Goal: Task Accomplishment & Management: Use online tool/utility

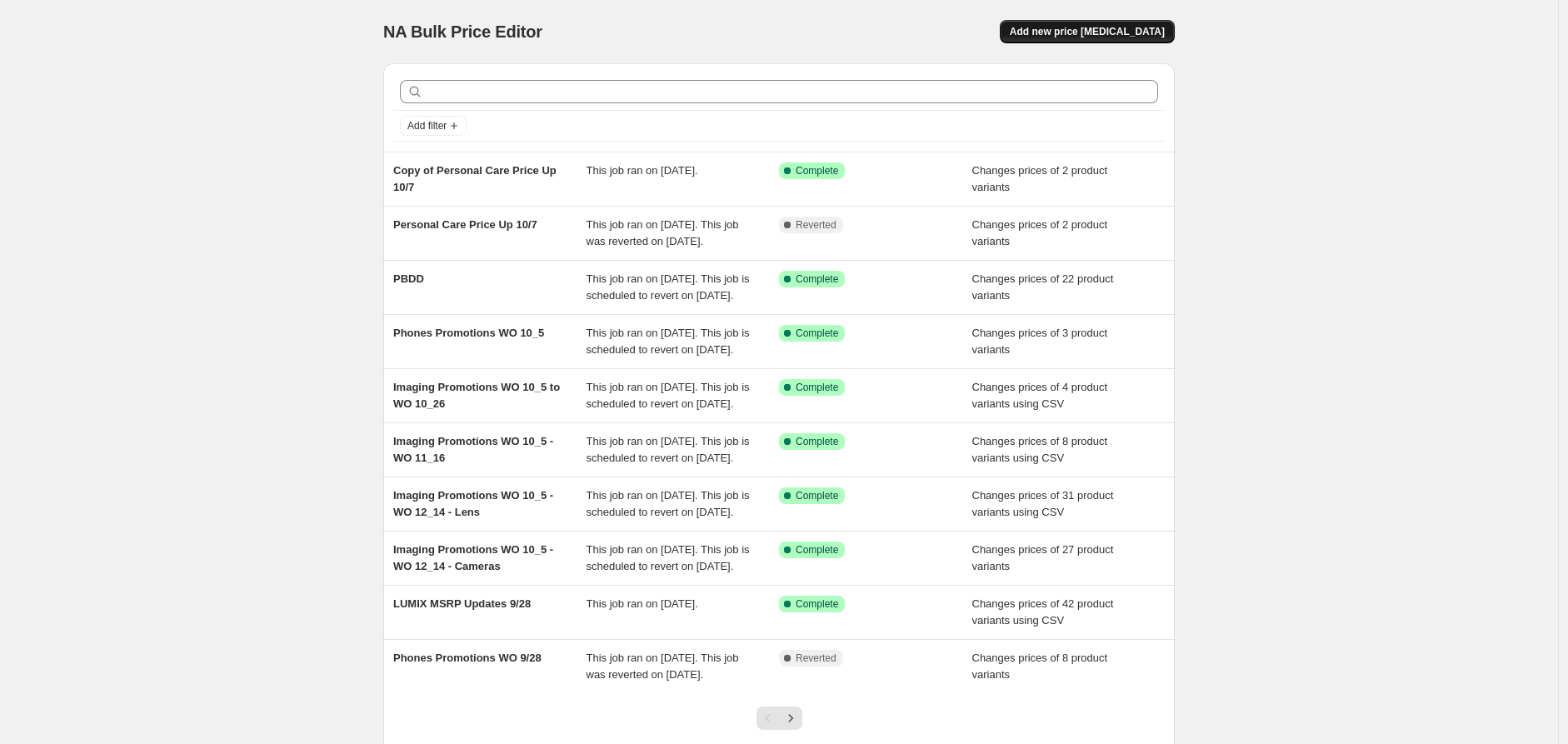
click at [1095, 35] on span "Add new price [MEDICAL_DATA]" at bounding box center [1087, 31] width 155 height 13
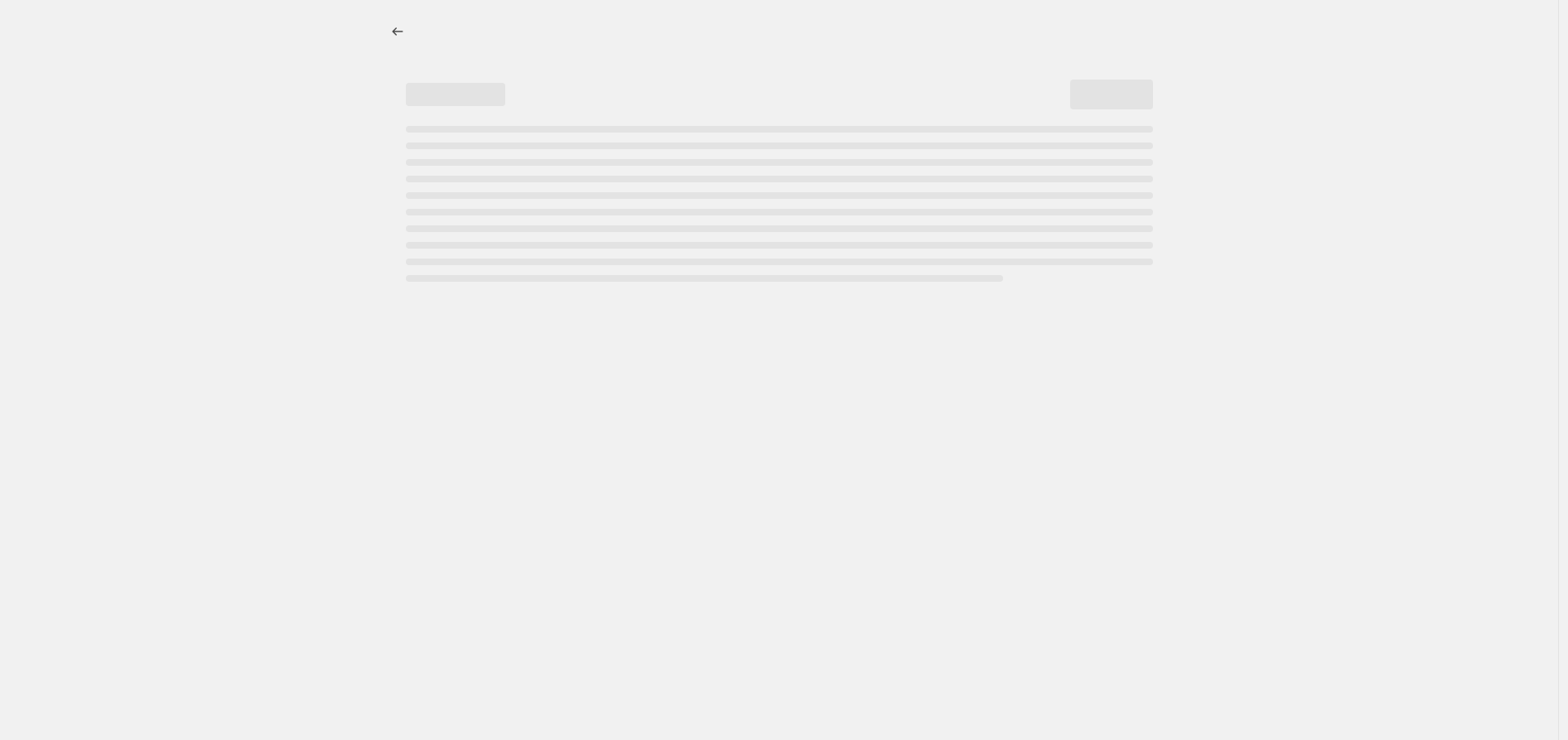
select select "percentage"
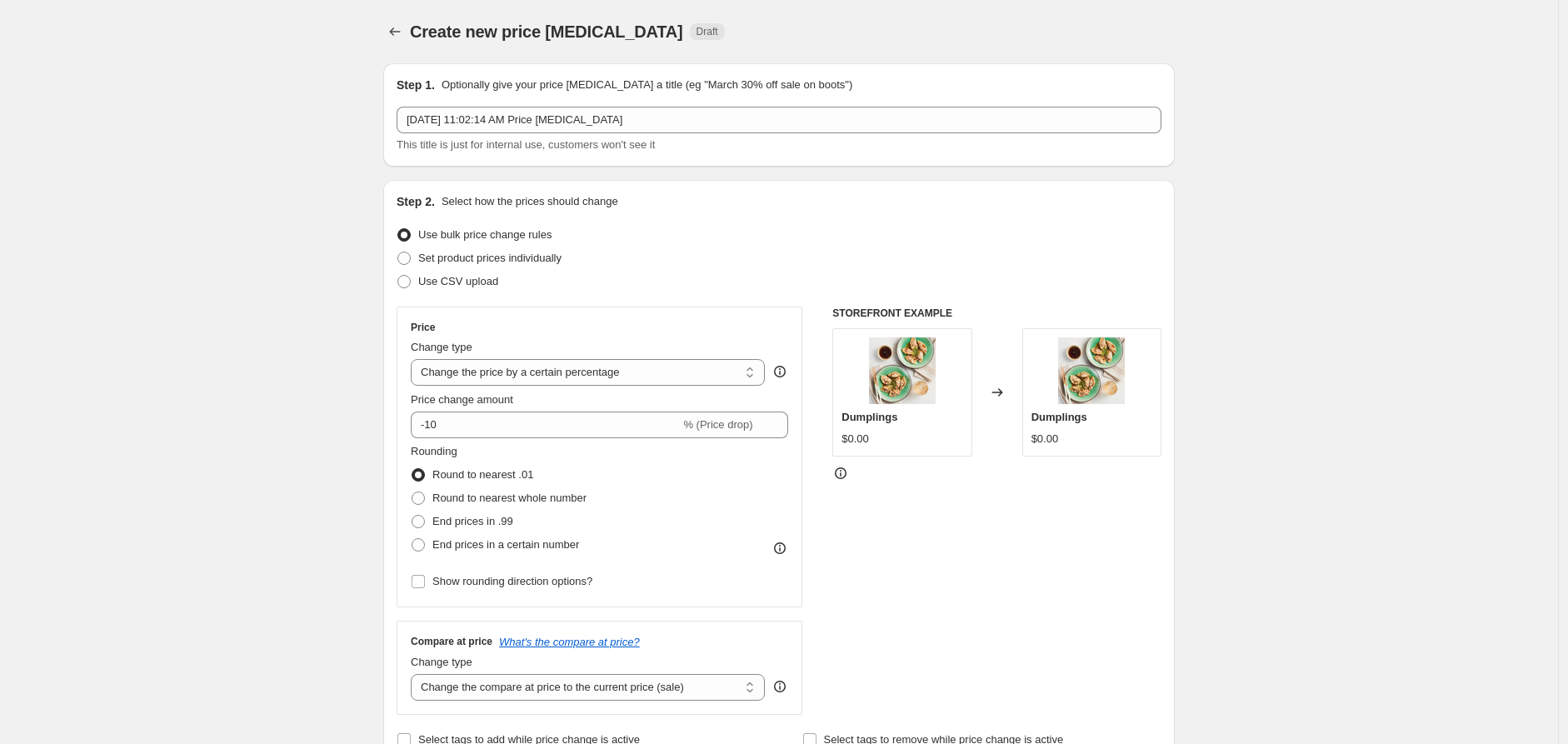
click at [740, 89] on p "Optionally give your price [MEDICAL_DATA] a title (eg "March 30% off sale on bo…" at bounding box center [647, 84] width 411 height 16
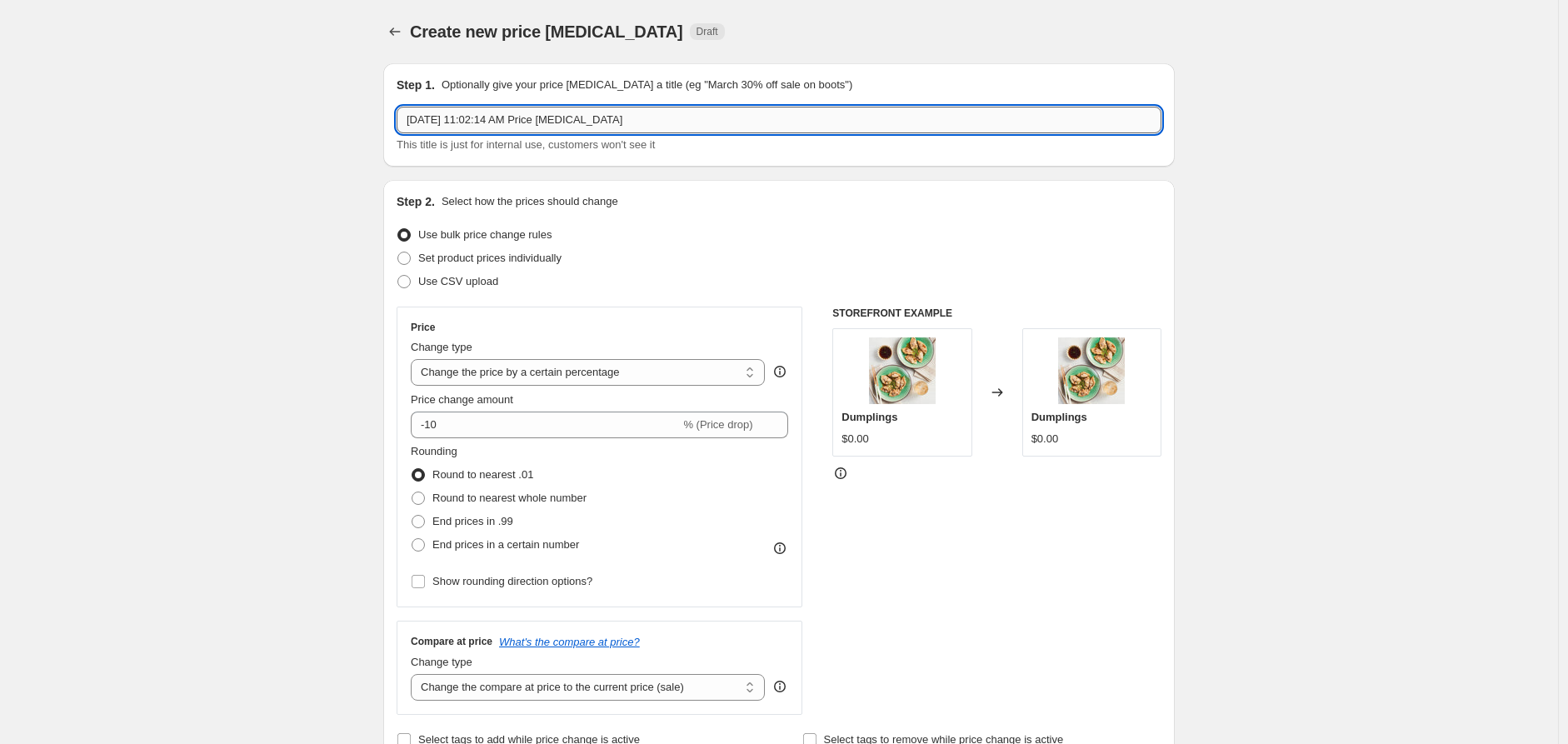
click at [737, 107] on input "[DATE] 11:02:14 AM Price [MEDICAL_DATA]" at bounding box center [779, 120] width 765 height 27
type input "OPN Promo"
click at [532, 267] on label "Set product prices individually" at bounding box center [479, 258] width 165 height 23
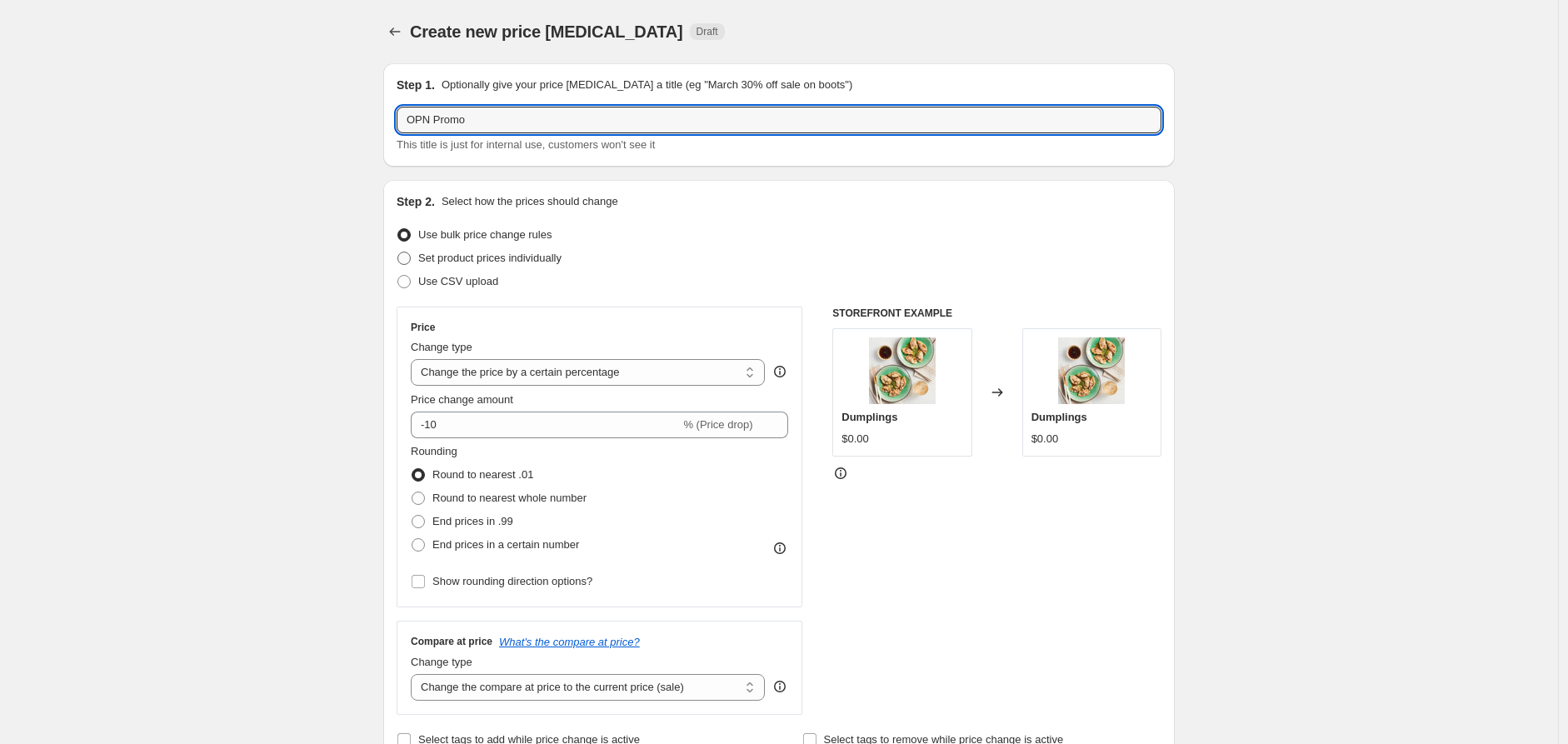
click at [398, 252] on input "Set product prices individually" at bounding box center [397, 251] width 1 height 1
radio input "true"
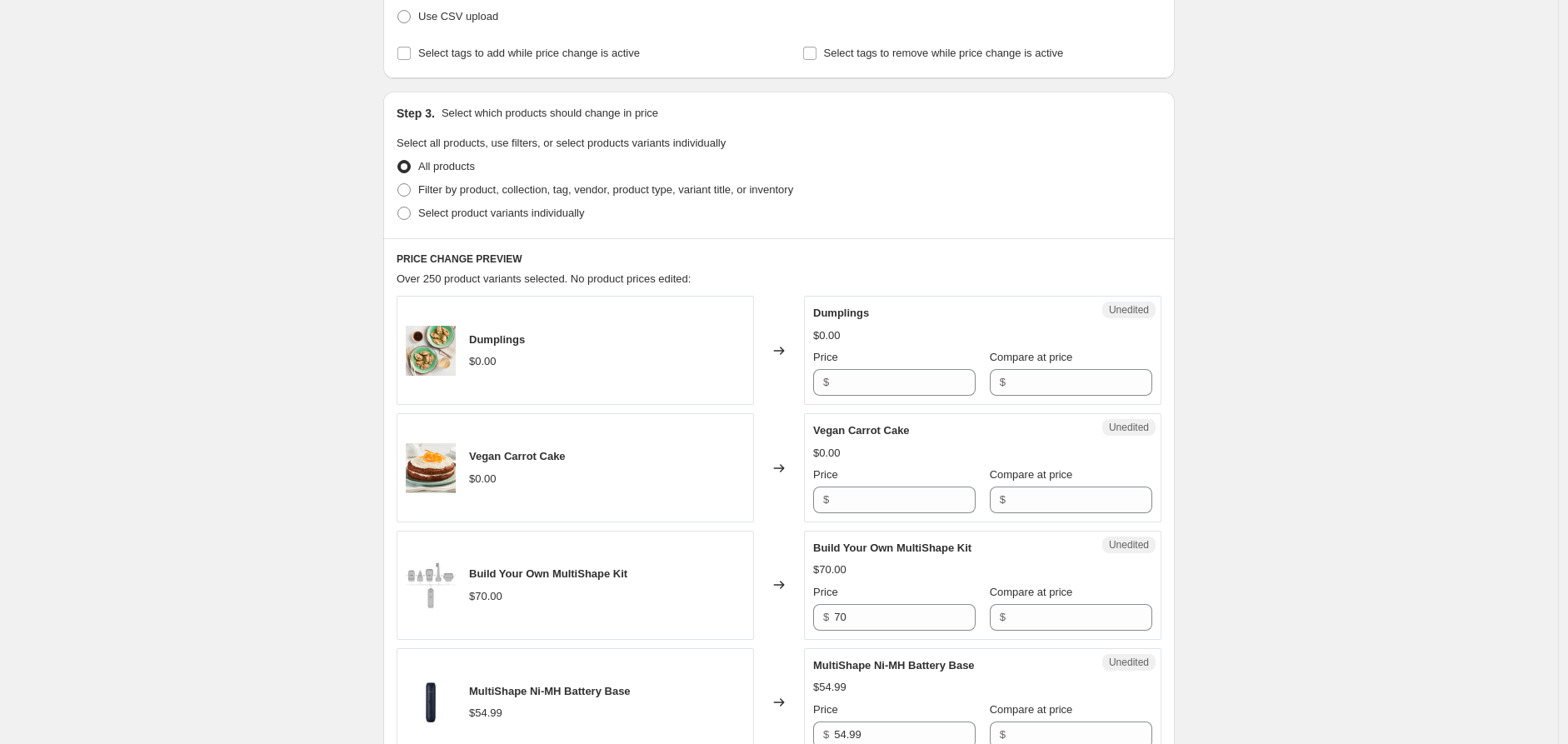
scroll to position [185, 0]
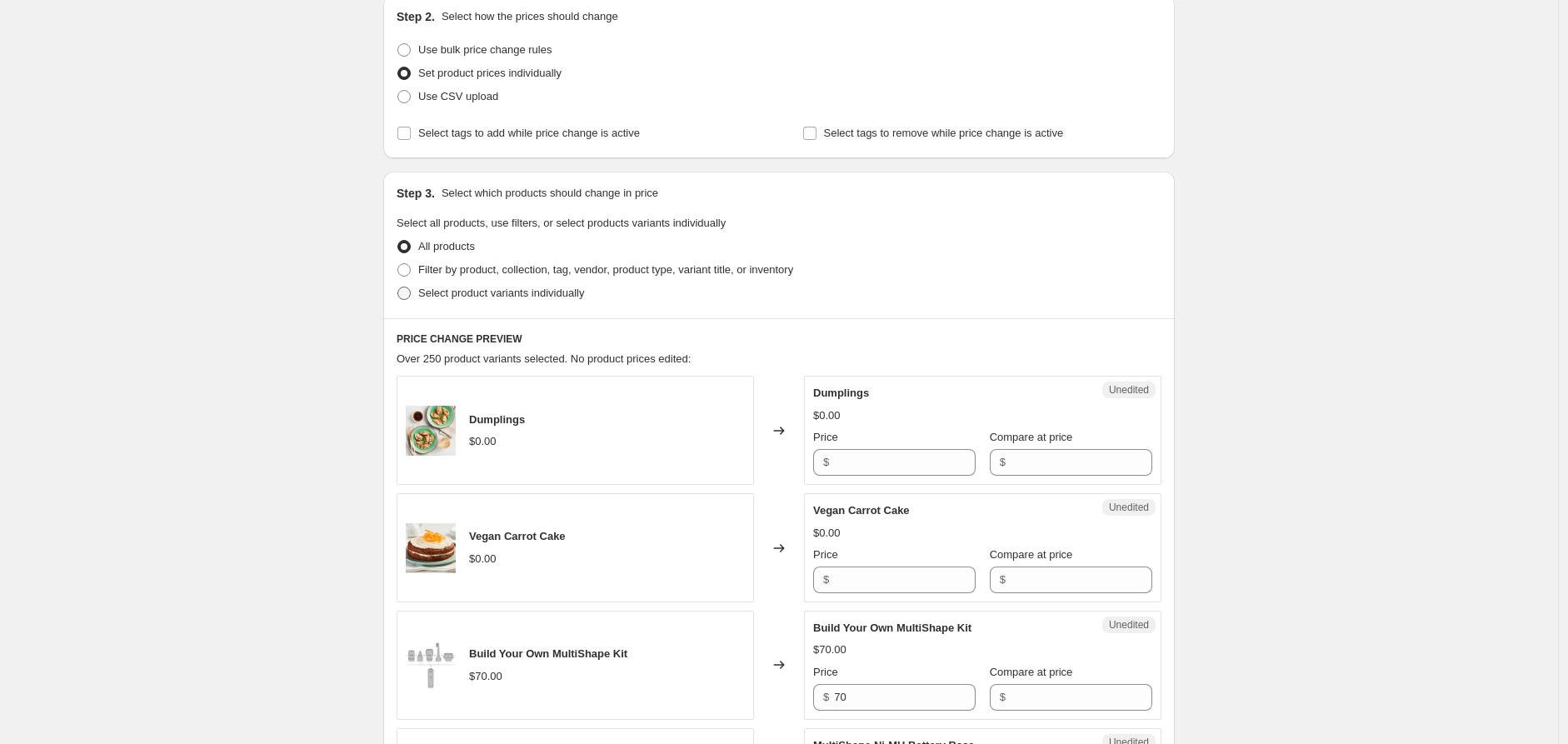
click at [506, 286] on span "Select product variants individually" at bounding box center [500, 292] width 166 height 12
click at [398, 286] on input "Select product variants individually" at bounding box center [397, 286] width 1 height 1
radio input "true"
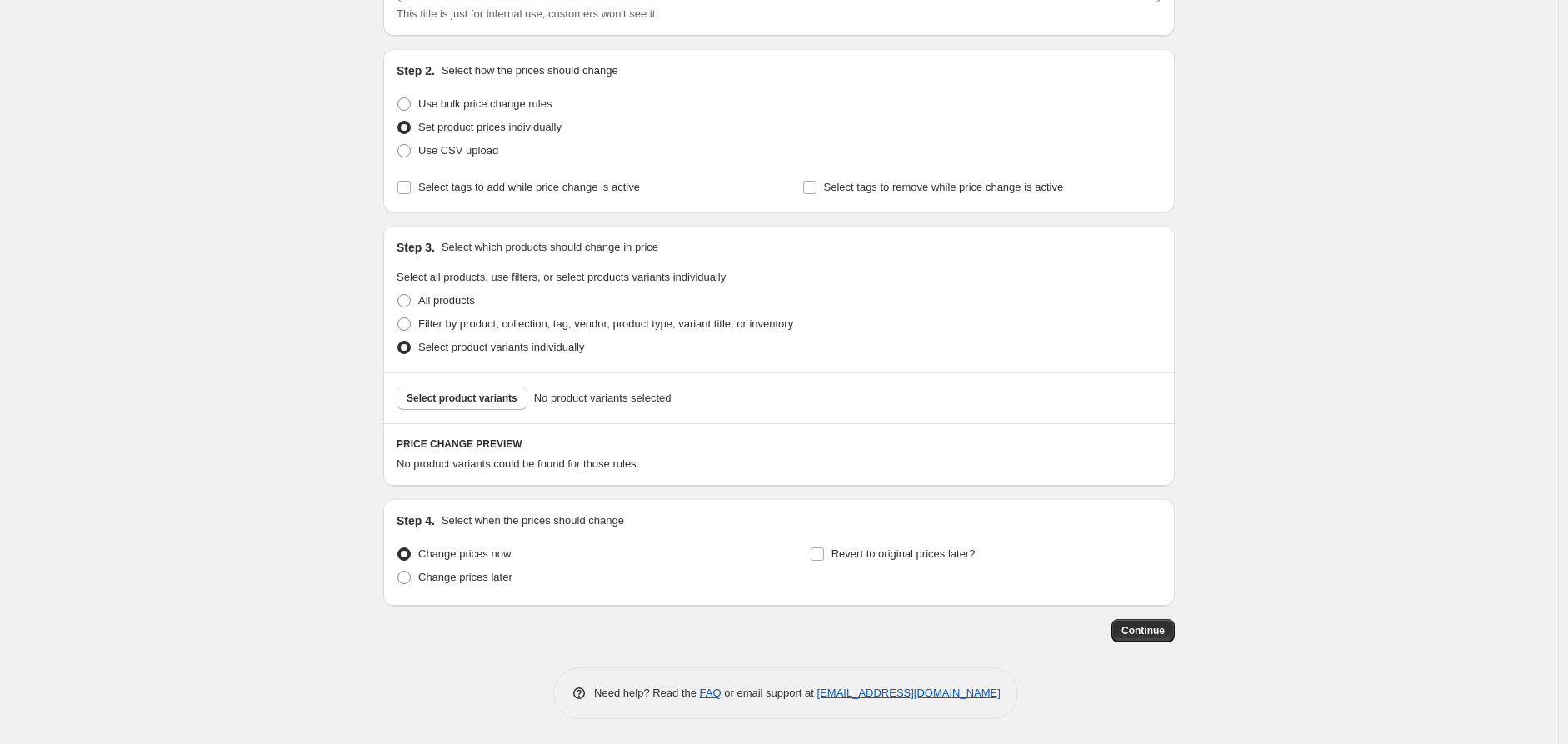
scroll to position [130, 0]
click at [441, 401] on span "Select product variants" at bounding box center [462, 398] width 111 height 13
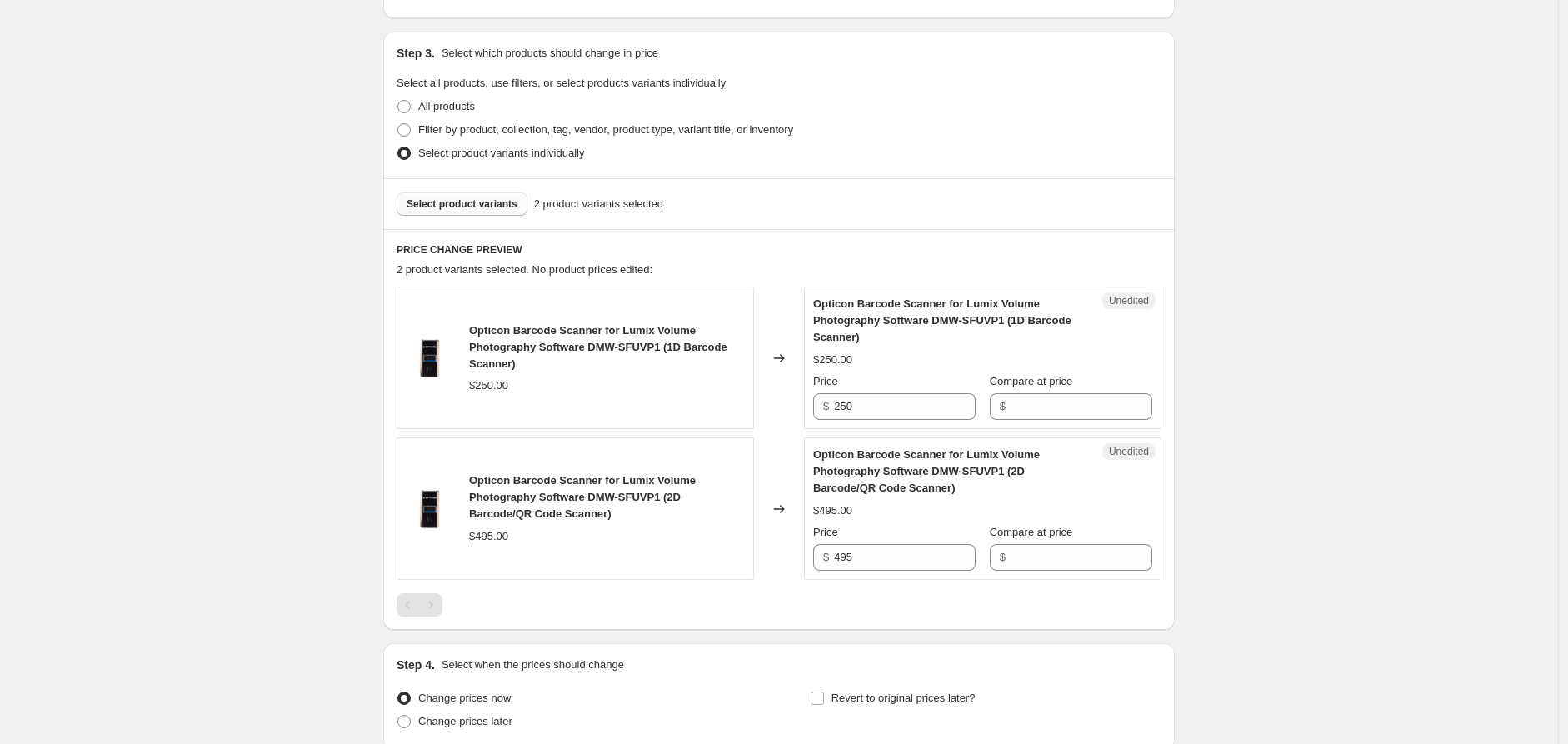
scroll to position [370, 0]
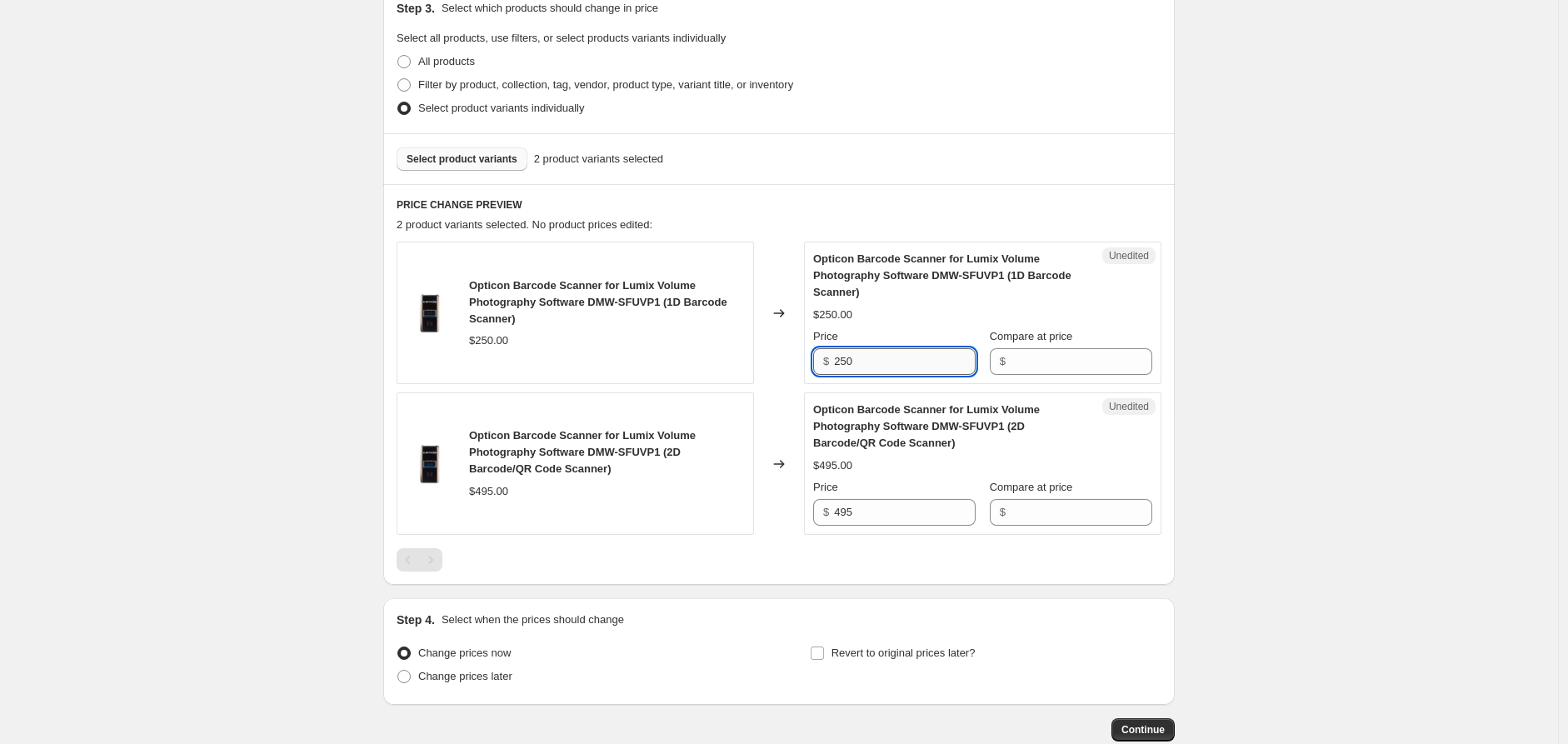
click at [878, 360] on input "250" at bounding box center [905, 362] width 141 height 27
click at [1051, 357] on input "Compare at price" at bounding box center [1081, 362] width 141 height 27
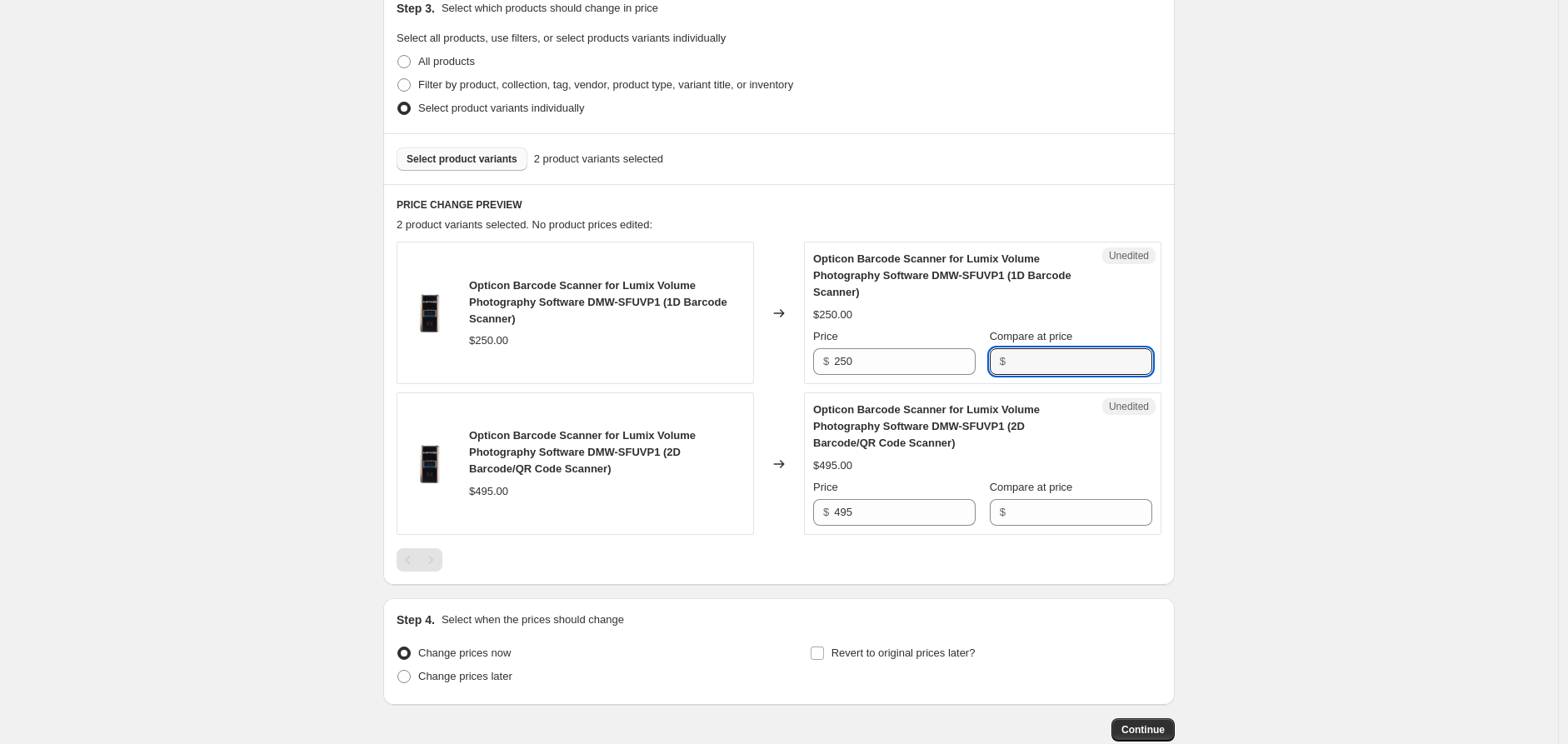
paste input "250"
type input "250"
click at [902, 500] on input "495" at bounding box center [905, 512] width 141 height 27
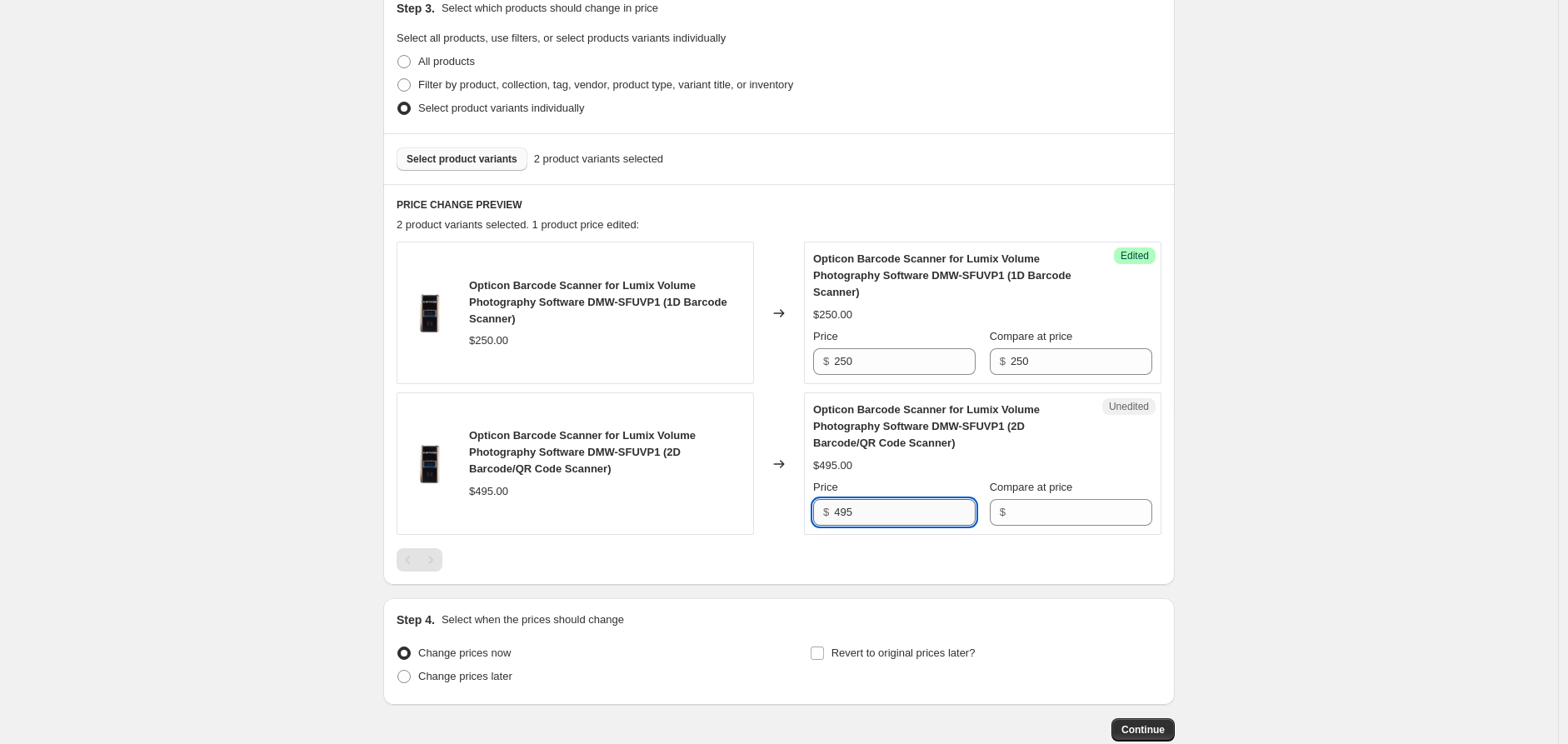
click at [902, 500] on input "495" at bounding box center [905, 512] width 141 height 27
click at [1045, 507] on input "Compare at price" at bounding box center [1081, 512] width 141 height 27
paste input "495"
type input "495"
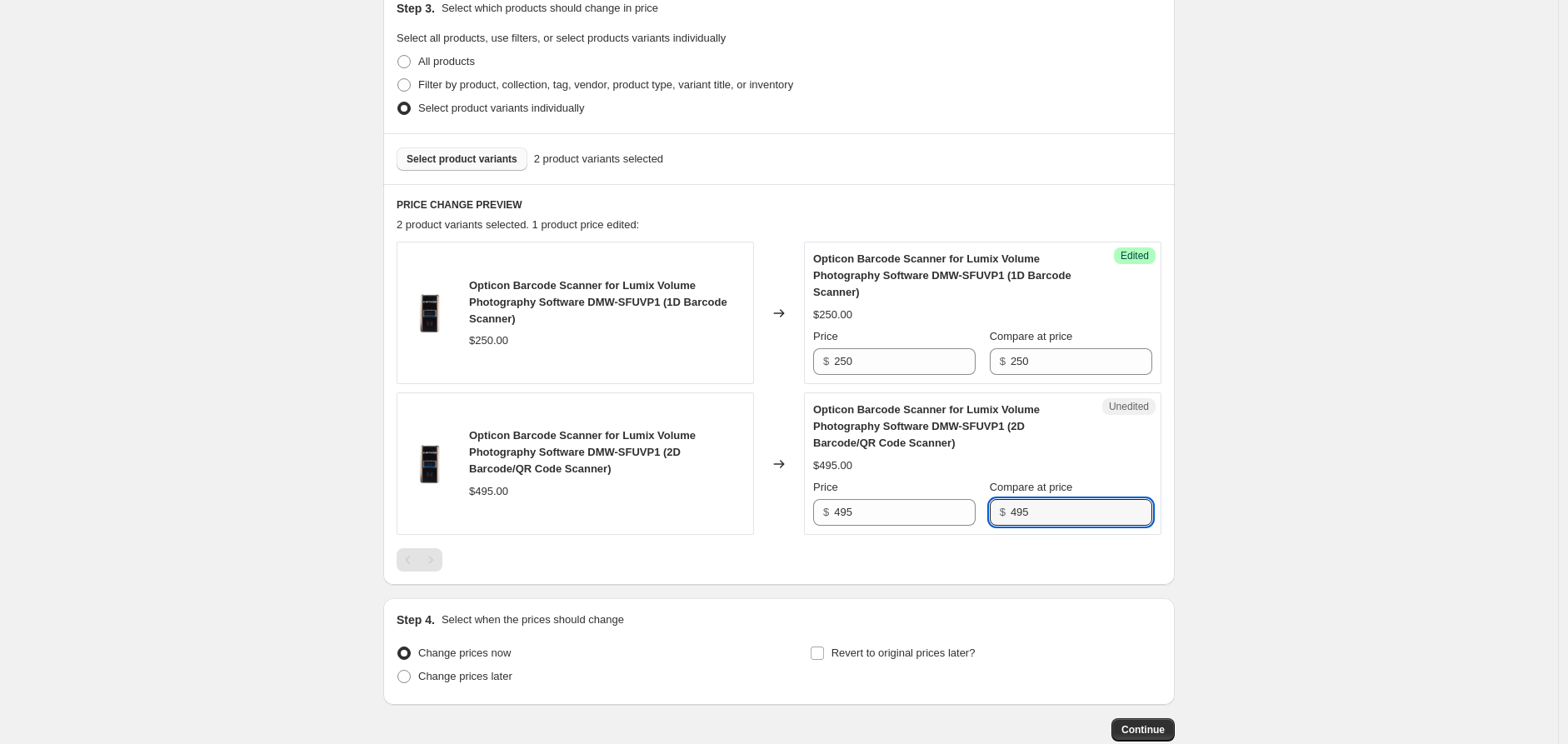
click at [923, 528] on div "Unedited Opticon Barcode Scanner for Lumix Volume Photography Software DMW-SFUV…" at bounding box center [983, 463] width 357 height 142
click at [894, 362] on input "250" at bounding box center [905, 362] width 141 height 27
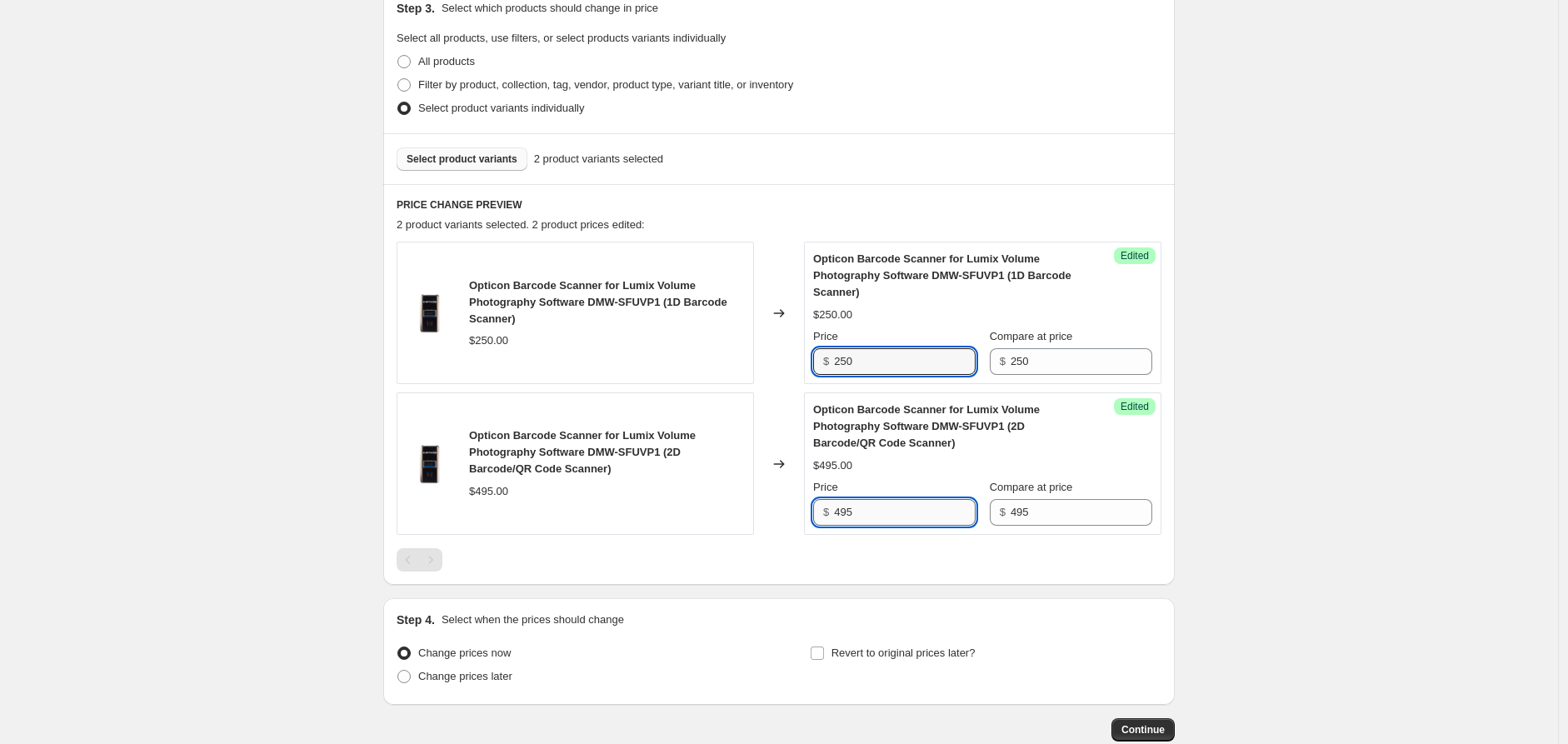
click at [901, 512] on input "495" at bounding box center [905, 512] width 141 height 27
type input "299"
click at [947, 445] on span "Opticon Barcode Scanner for Lumix Volume Photography Software DMW-SFUVP1 (2D Ba…" at bounding box center [926, 426] width 226 height 46
click at [879, 365] on input "250" at bounding box center [905, 362] width 141 height 27
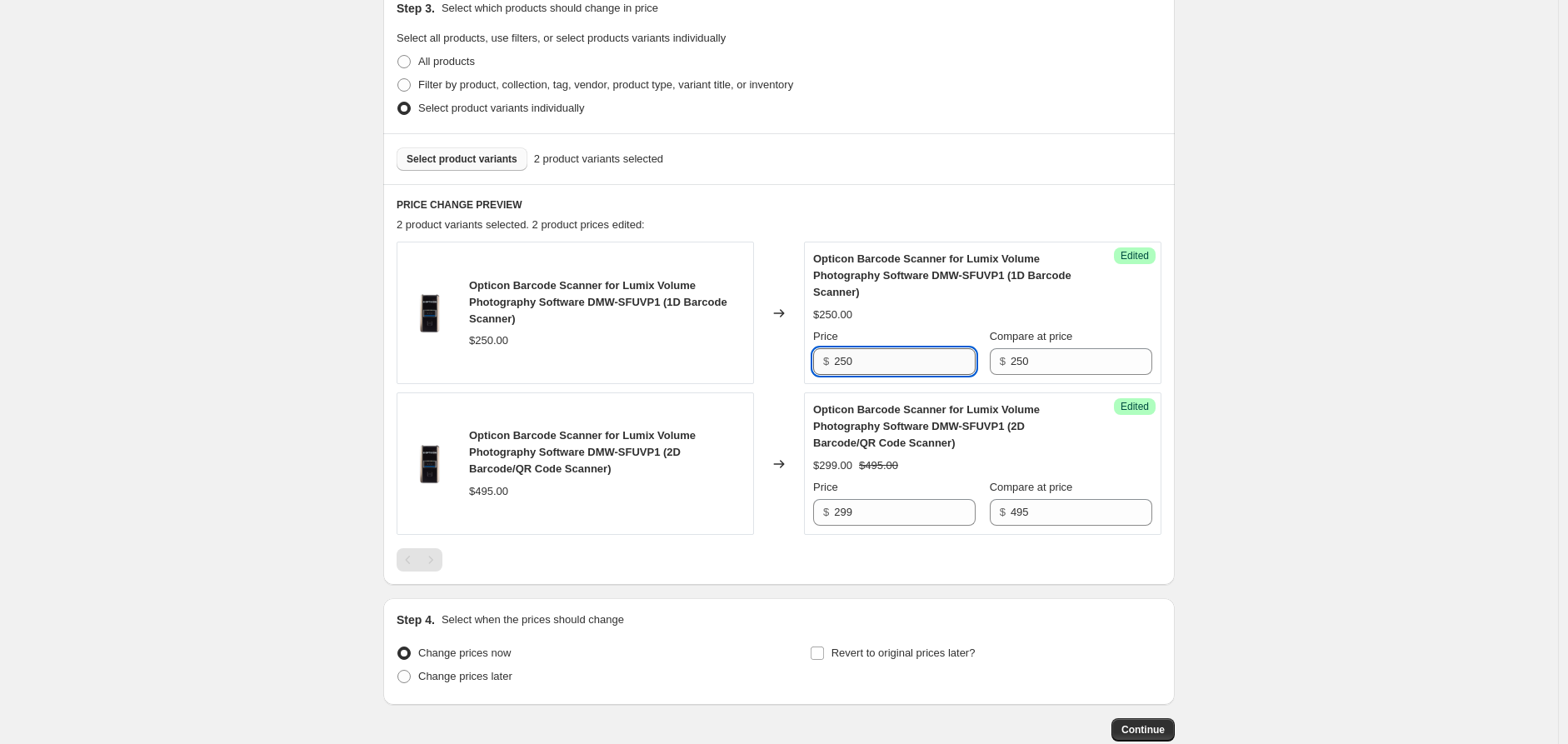
click at [879, 365] on input "250" at bounding box center [905, 362] width 141 height 27
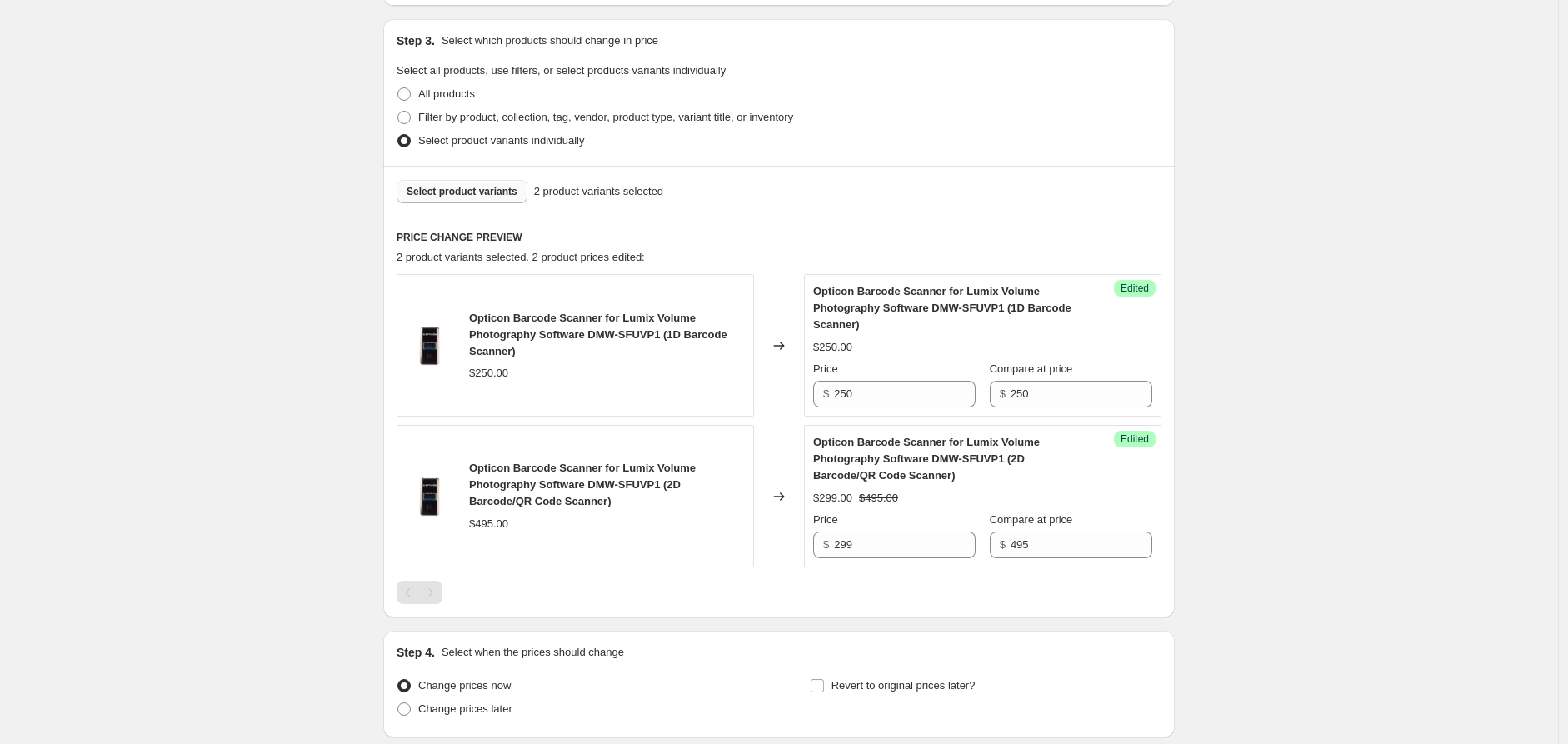
scroll to position [469, 0]
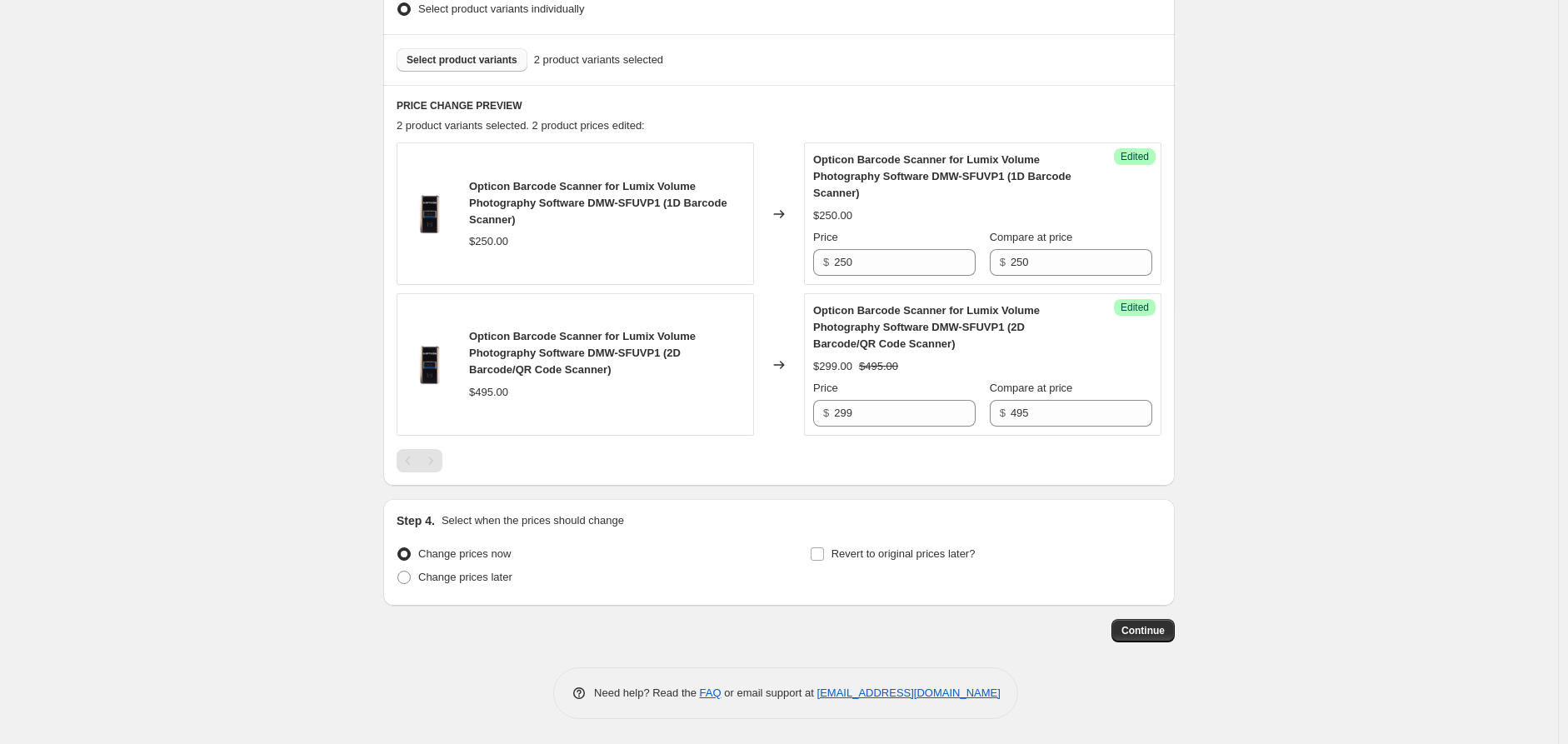
click at [1539, 400] on div "Create new price [MEDICAL_DATA]. This page is ready Create new price [MEDICAL_D…" at bounding box center [779, 137] width 1558 height 1213
click at [1303, 233] on div "Create new price [MEDICAL_DATA]. This page is ready Create new price [MEDICAL_D…" at bounding box center [779, 137] width 1558 height 1213
click at [1397, 313] on div "Create new price [MEDICAL_DATA]. This page is ready Create new price [MEDICAL_D…" at bounding box center [779, 137] width 1558 height 1213
click at [894, 267] on input "250" at bounding box center [905, 262] width 141 height 27
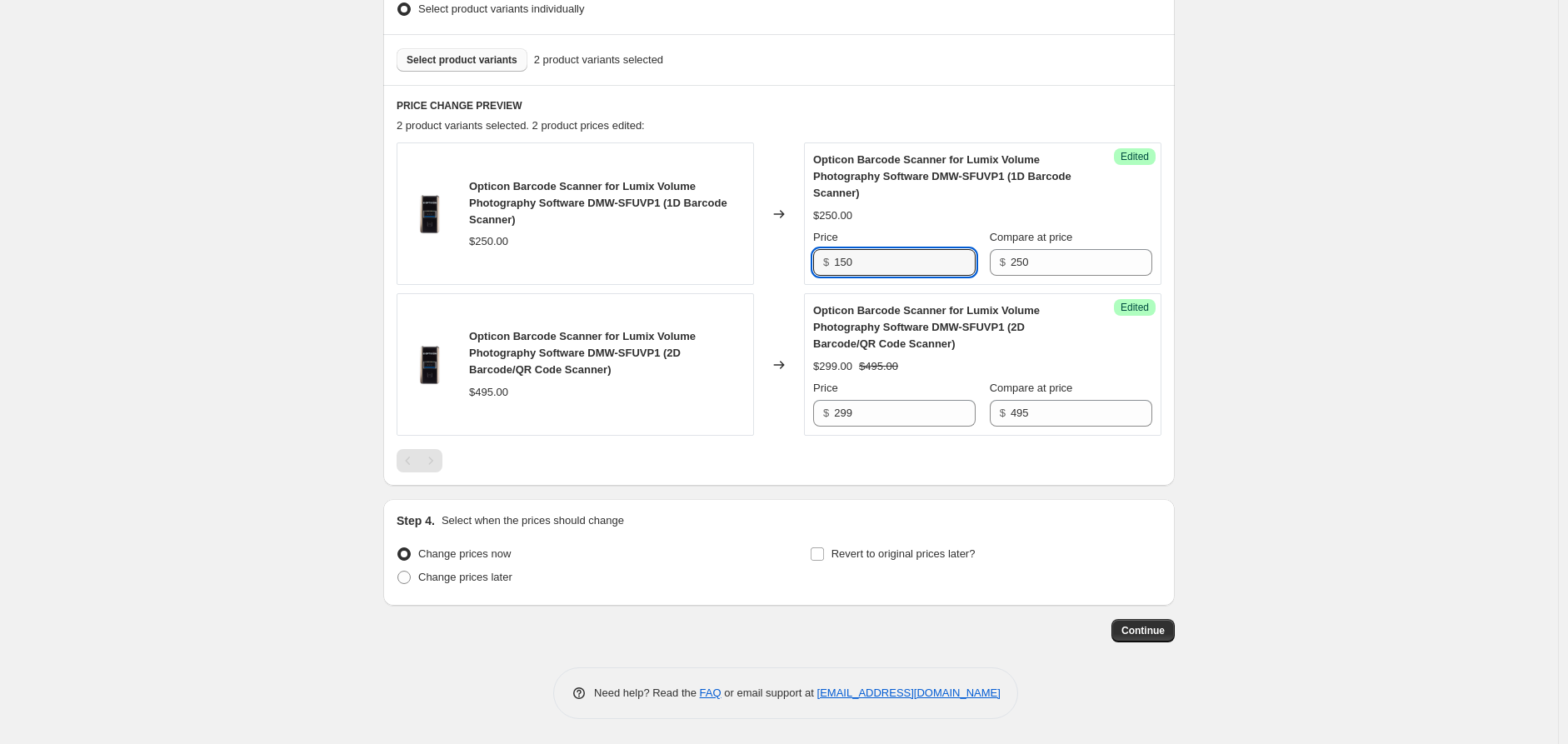
type input "150"
click at [1285, 404] on div "Create new price [MEDICAL_DATA]. This page is ready Create new price [MEDICAL_D…" at bounding box center [779, 137] width 1558 height 1213
click at [866, 548] on span "Revert to original prices later?" at bounding box center [904, 553] width 144 height 12
click at [824, 548] on input "Revert to original prices later?" at bounding box center [817, 553] width 13 height 13
checkbox input "true"
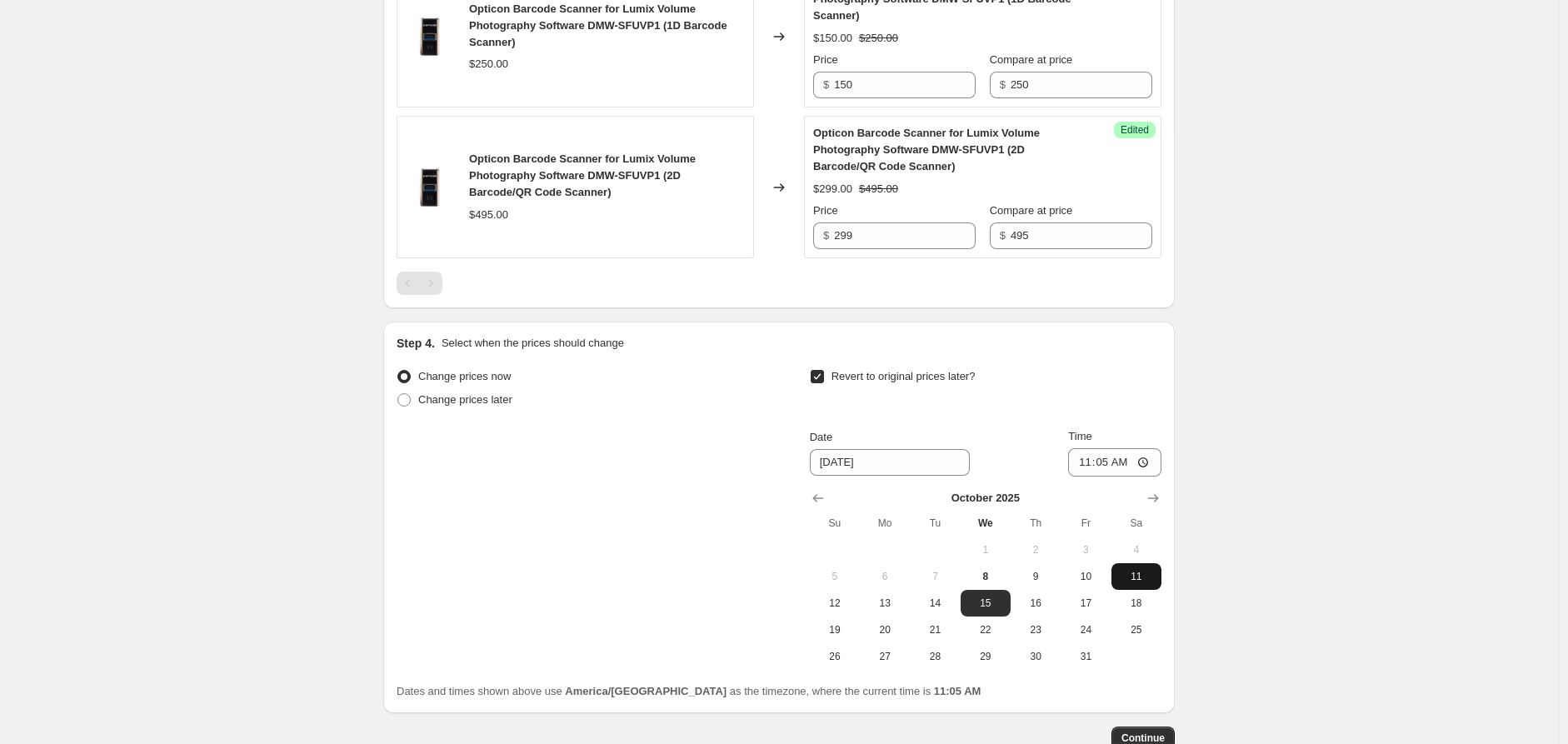
scroll to position [747, 0]
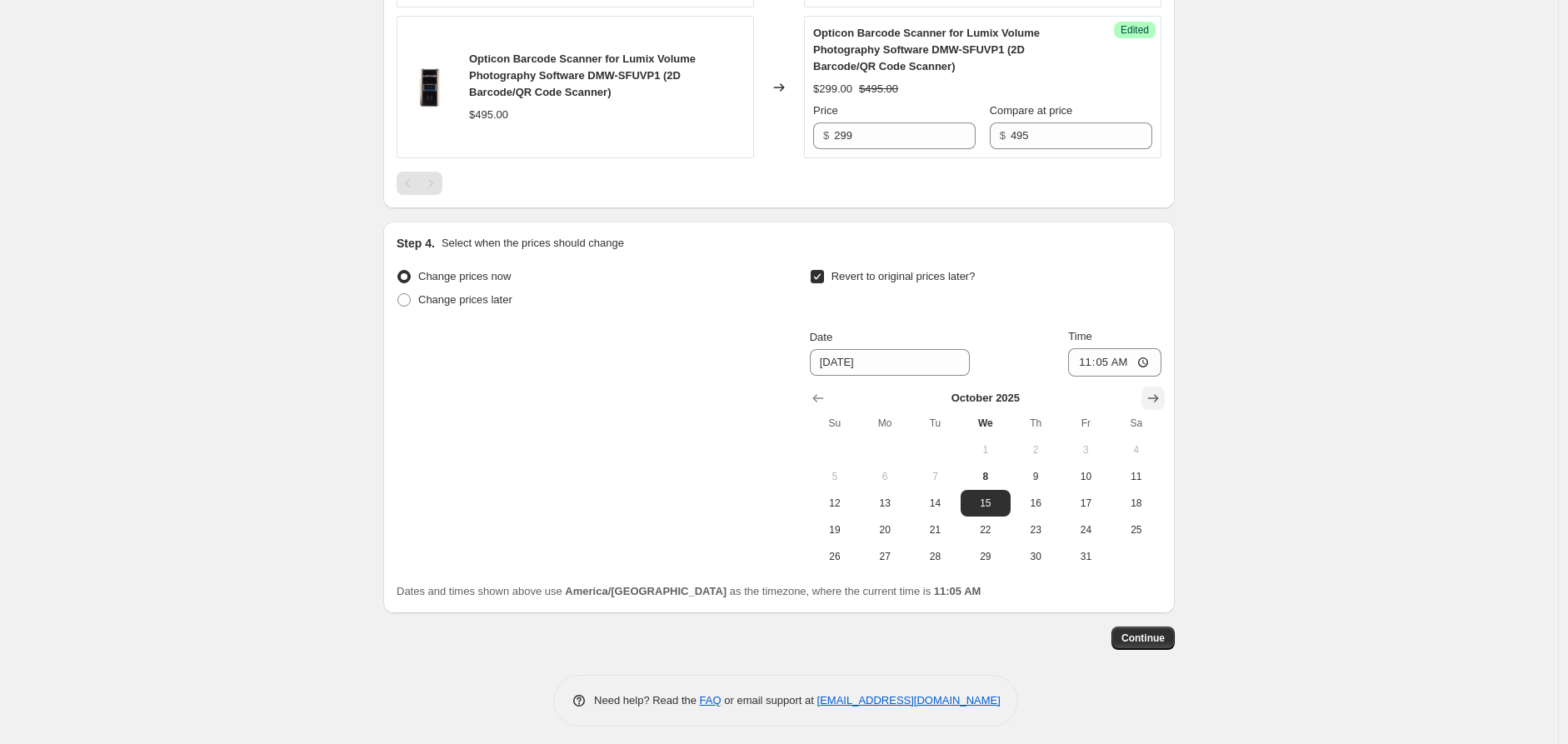
click at [1165, 397] on button "Show next month, November 2025" at bounding box center [1153, 398] width 23 height 23
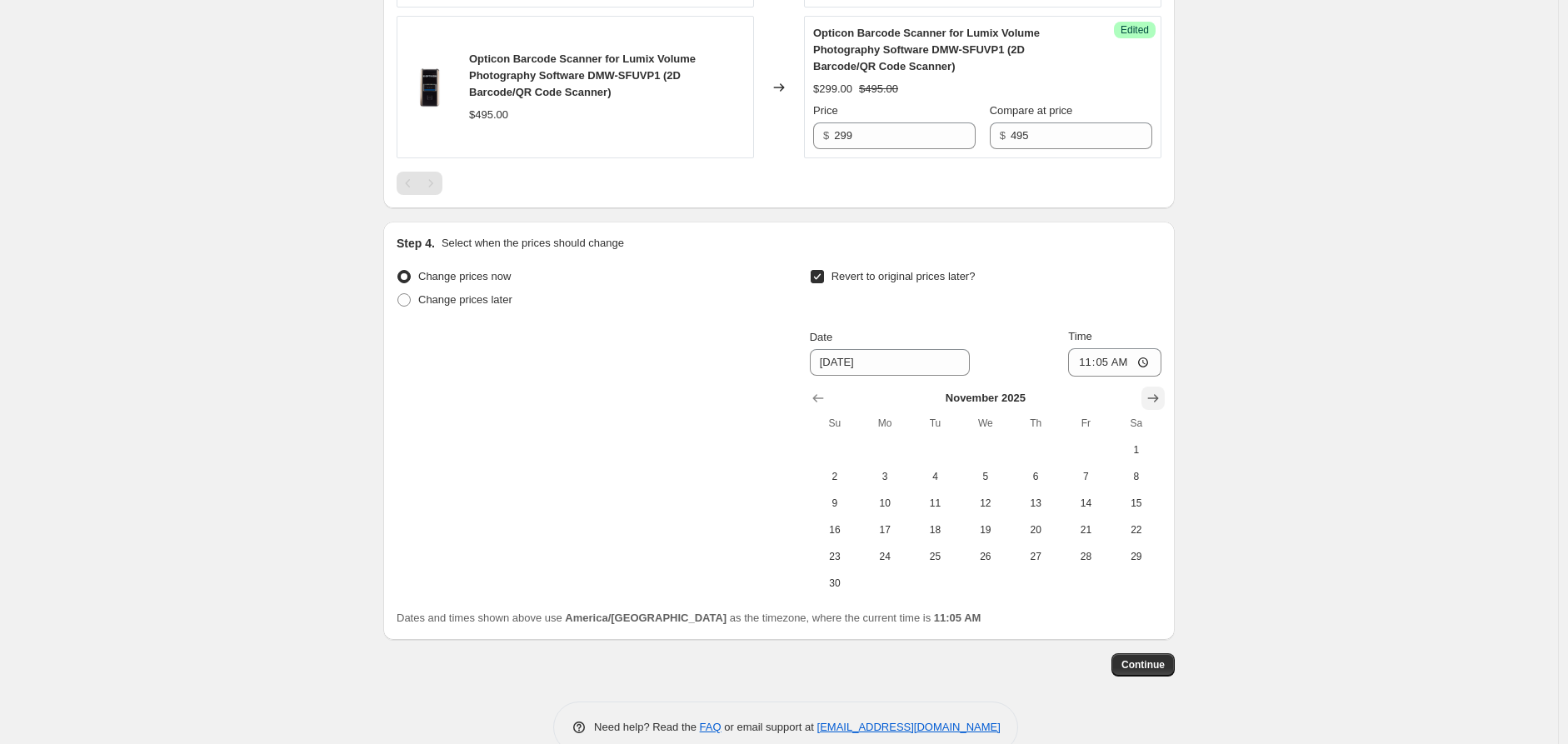
click at [1165, 397] on button "Show next month, December 2025" at bounding box center [1153, 398] width 23 height 23
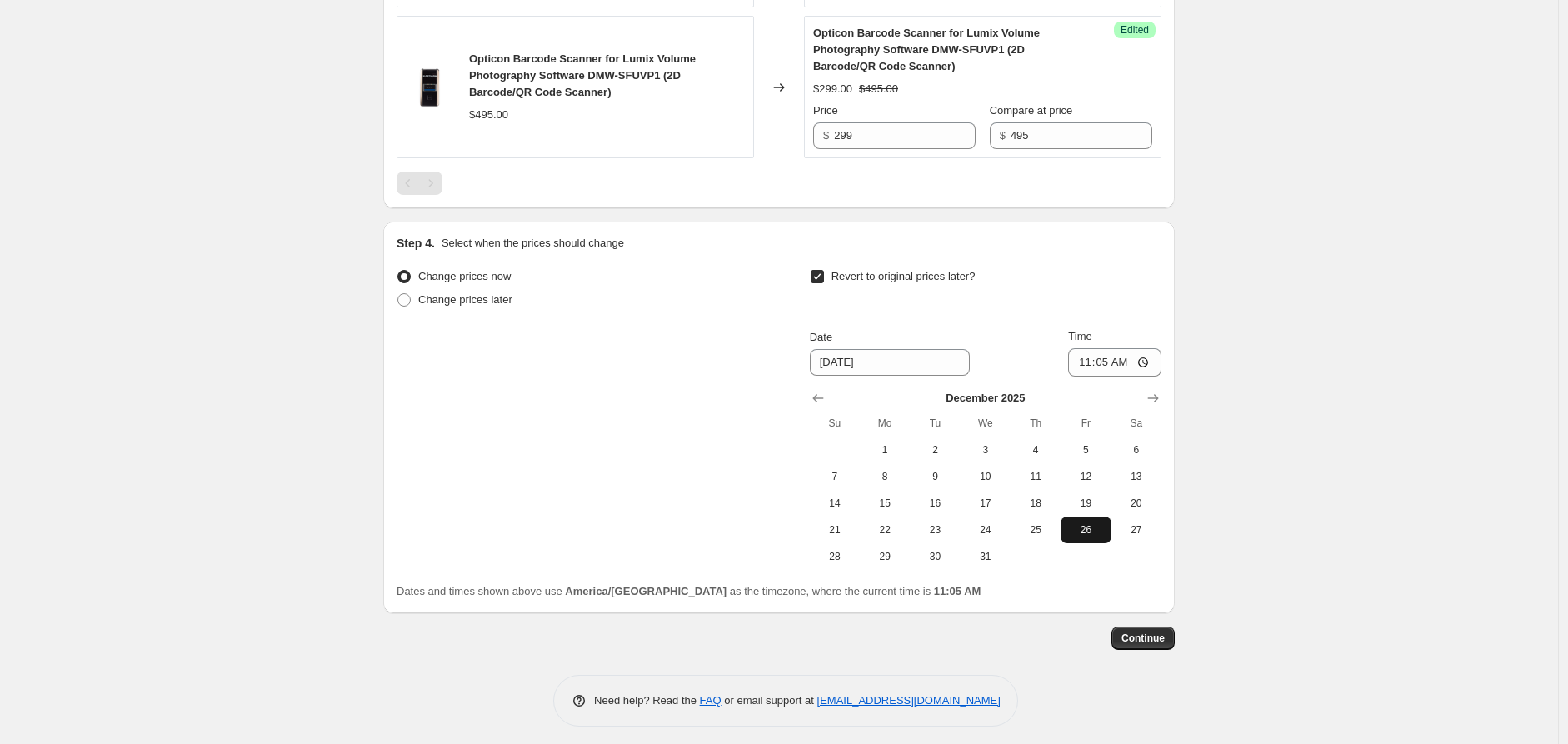
click at [1094, 531] on span "26" at bounding box center [1086, 529] width 36 height 13
click at [1092, 362] on input "11:05" at bounding box center [1115, 362] width 94 height 29
click at [1040, 525] on span "25" at bounding box center [1036, 529] width 36 height 13
type input "[DATE]"
click at [1086, 366] on input "11:05" at bounding box center [1115, 362] width 94 height 29
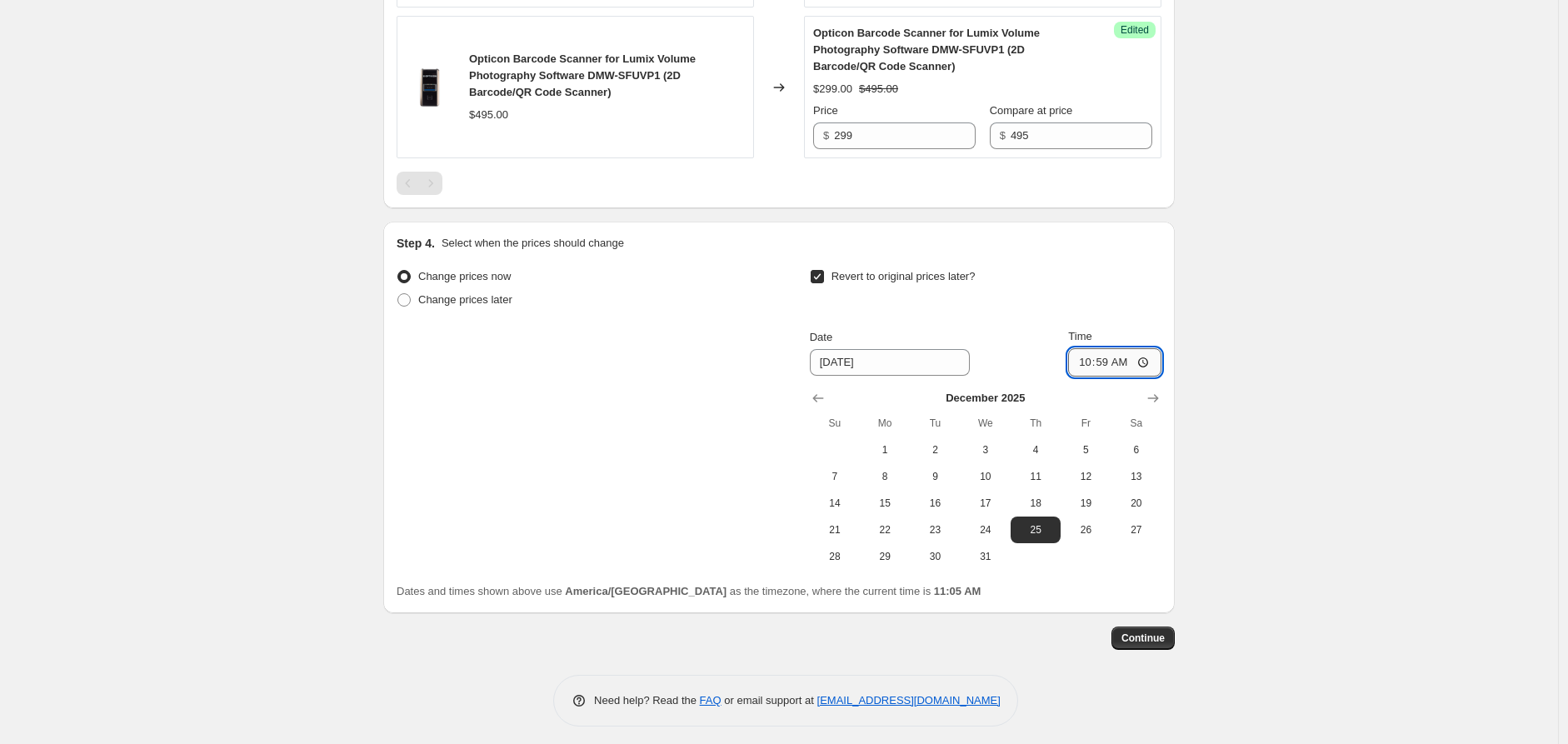
type input "22:59"
click at [1160, 643] on span "Continue" at bounding box center [1143, 637] width 43 height 13
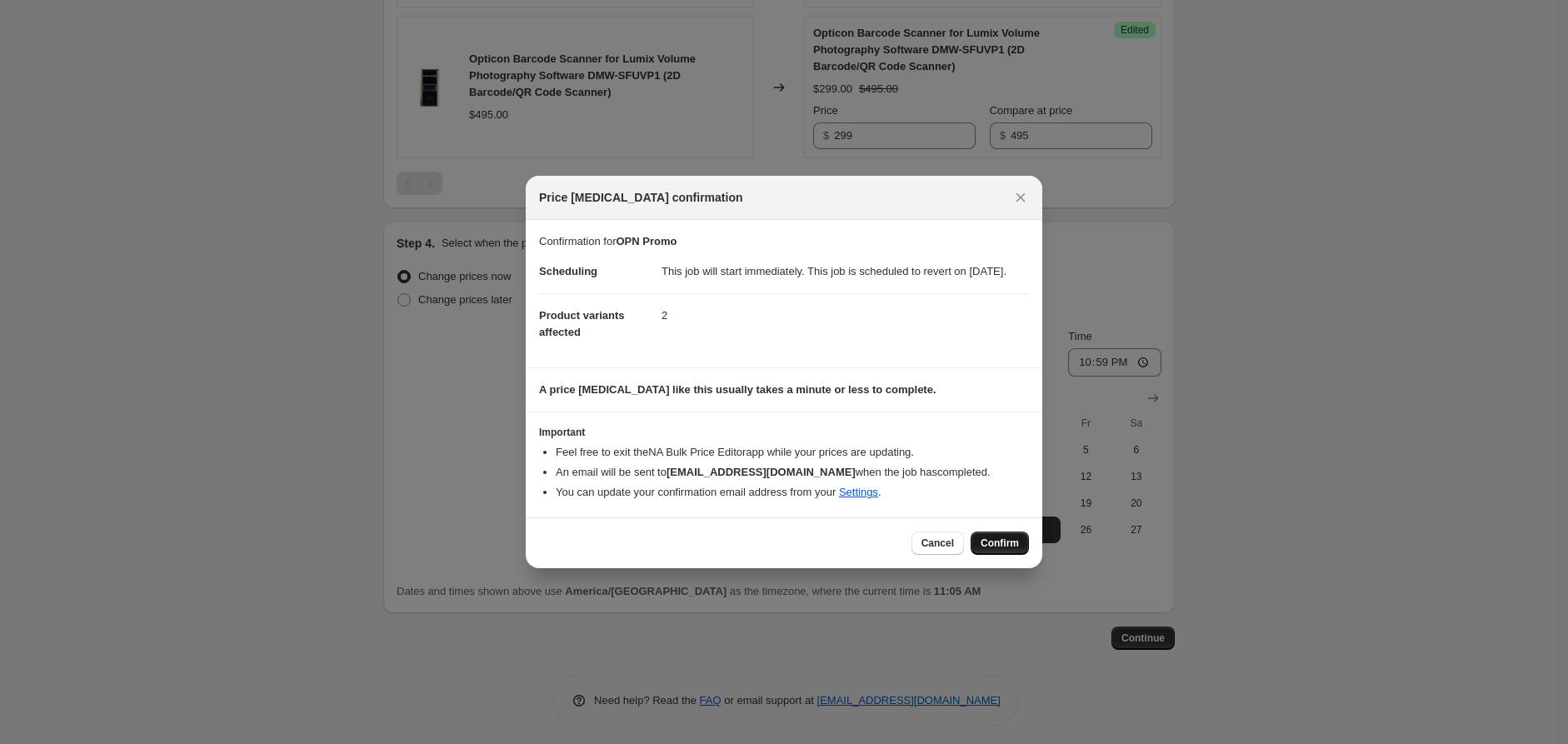
click at [998, 545] on span "Confirm" at bounding box center [1000, 543] width 38 height 13
